Goal: Navigation & Orientation: Understand site structure

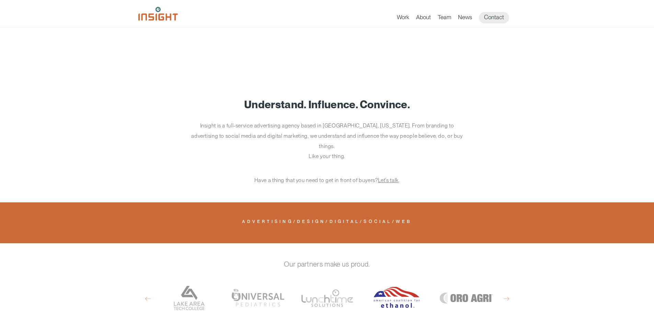
scroll to position [69, 0]
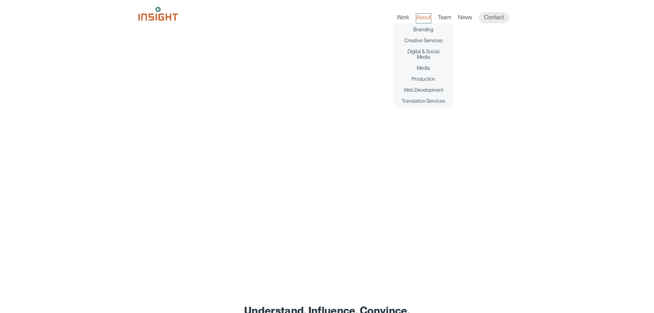
click at [422, 15] on link "About" at bounding box center [423, 19] width 15 height 10
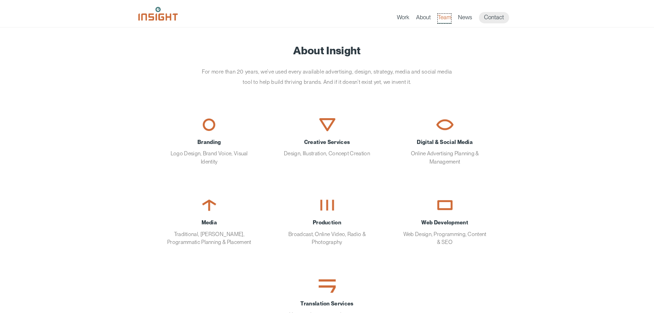
click at [447, 16] on link "Team" at bounding box center [444, 19] width 13 height 10
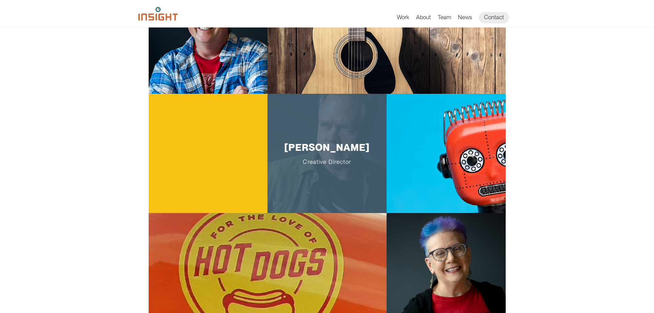
scroll to position [240, 0]
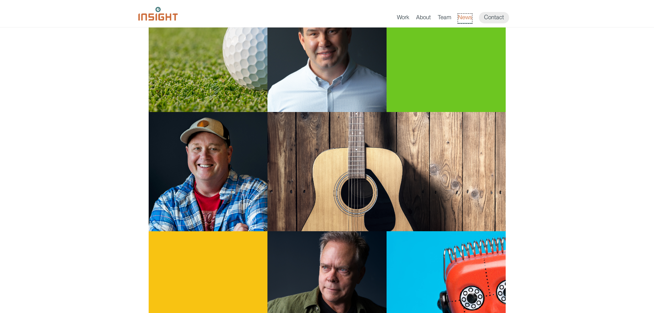
click at [466, 15] on link "News" at bounding box center [465, 19] width 14 height 10
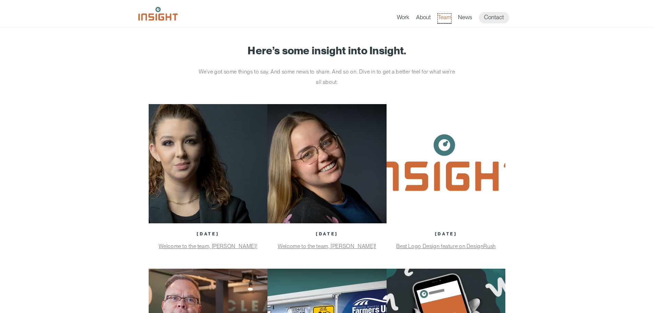
click at [445, 17] on link "Team" at bounding box center [444, 19] width 13 height 10
